Goal: Find specific page/section: Find specific page/section

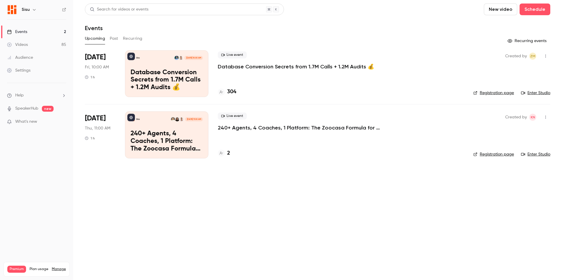
click at [286, 66] on p "Database Conversion Secrets from 1.7M Calls + 1.2M Audits 💰" at bounding box center [296, 66] width 156 height 7
